Goal: Information Seeking & Learning: Learn about a topic

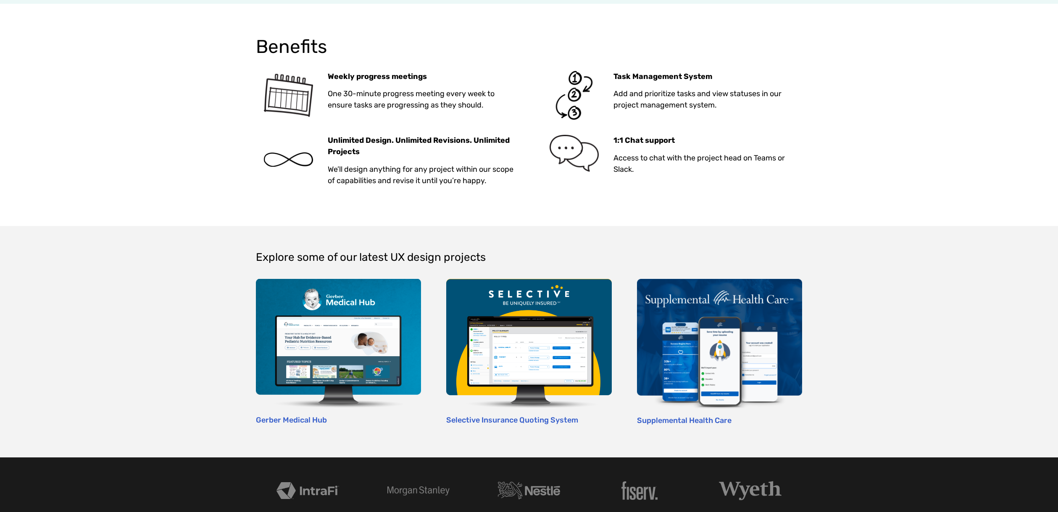
scroll to position [1596, 0]
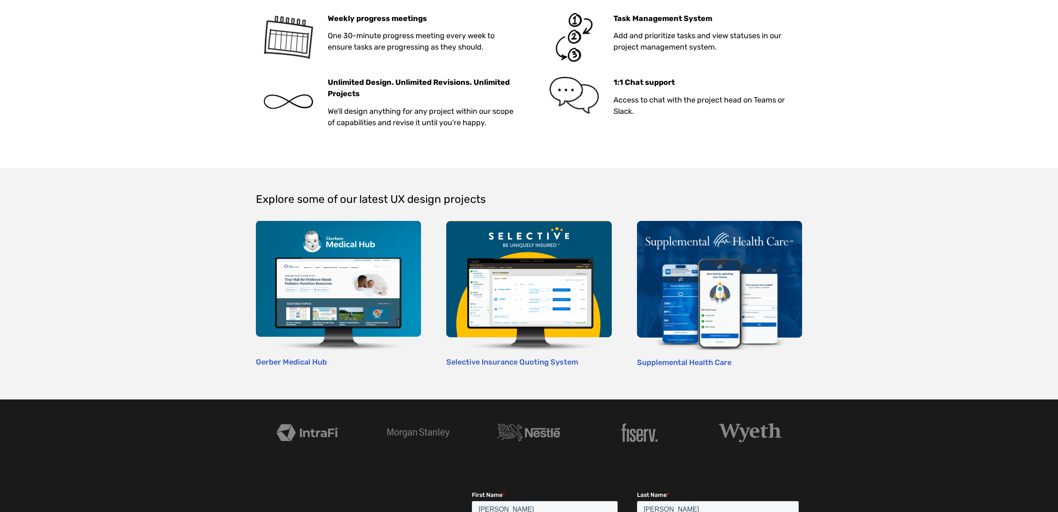
click at [259, 143] on div "Benefits Weekly progress meetings One 30-minute progress meeting every week to …" at bounding box center [529, 57] width 546 height 222
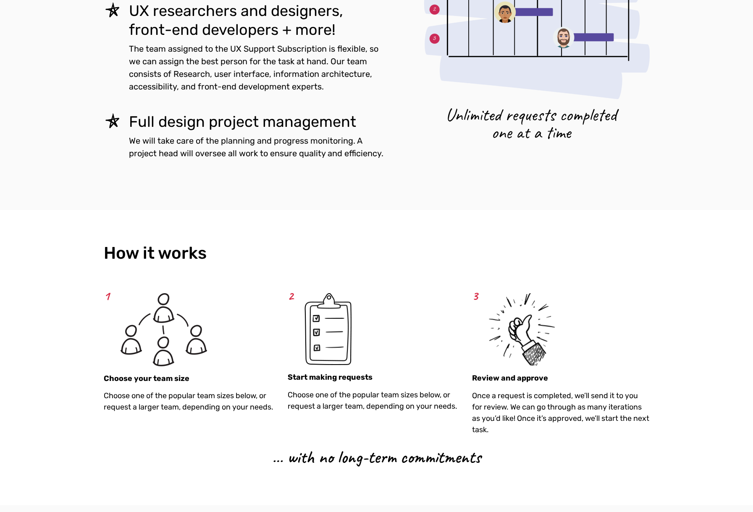
scroll to position [462, 0]
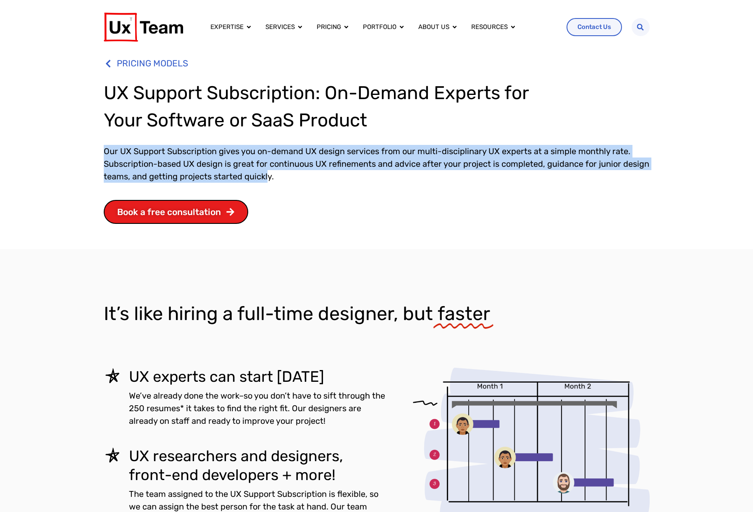
drag, startPoint x: 100, startPoint y: 148, endPoint x: 267, endPoint y: 173, distance: 168.6
click at [267, 173] on div "PRICING MODELS UX Support Subscription: On-Demand Experts for Your Software or …" at bounding box center [376, 151] width 753 height 194
copy p "Our UX Support Subscription gives you on-demand UX design services from our mul…"
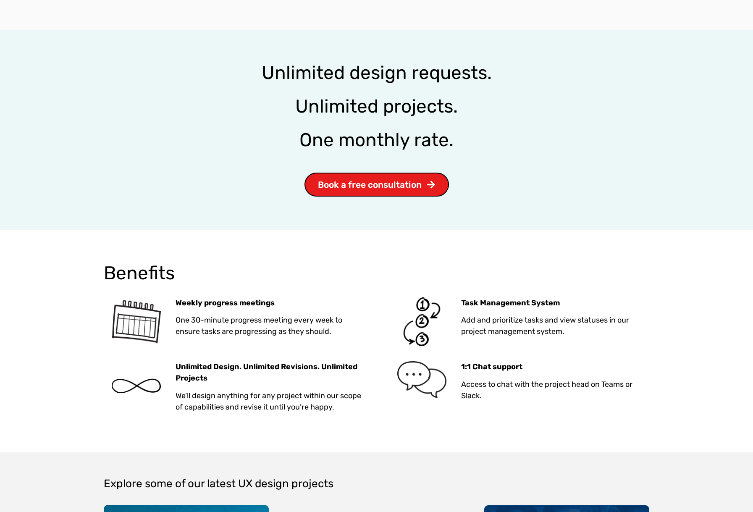
scroll to position [1344, 0]
